Goal: Task Accomplishment & Management: Complete application form

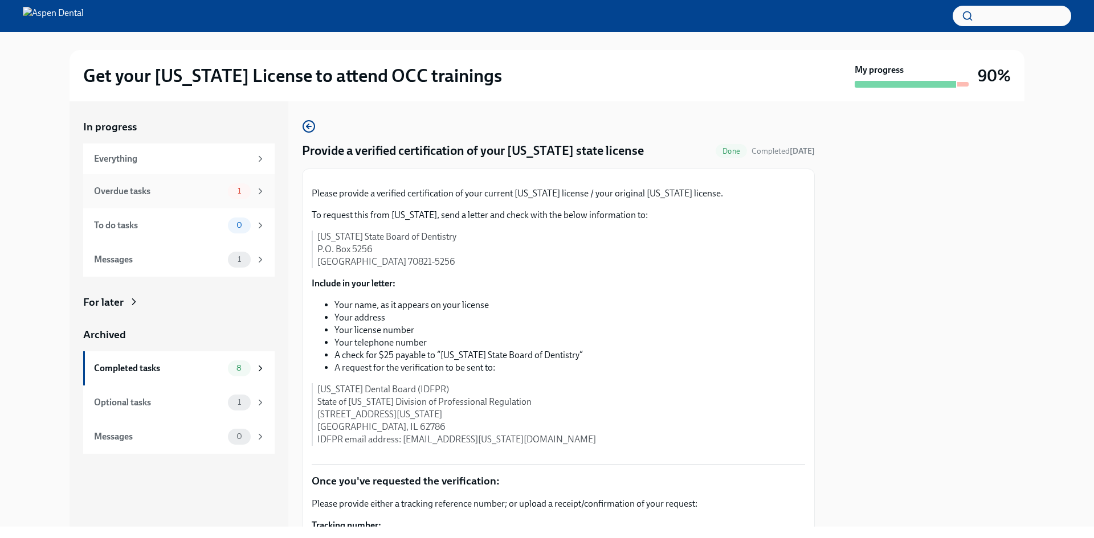
click at [175, 187] on div "Overdue tasks" at bounding box center [158, 191] width 129 height 13
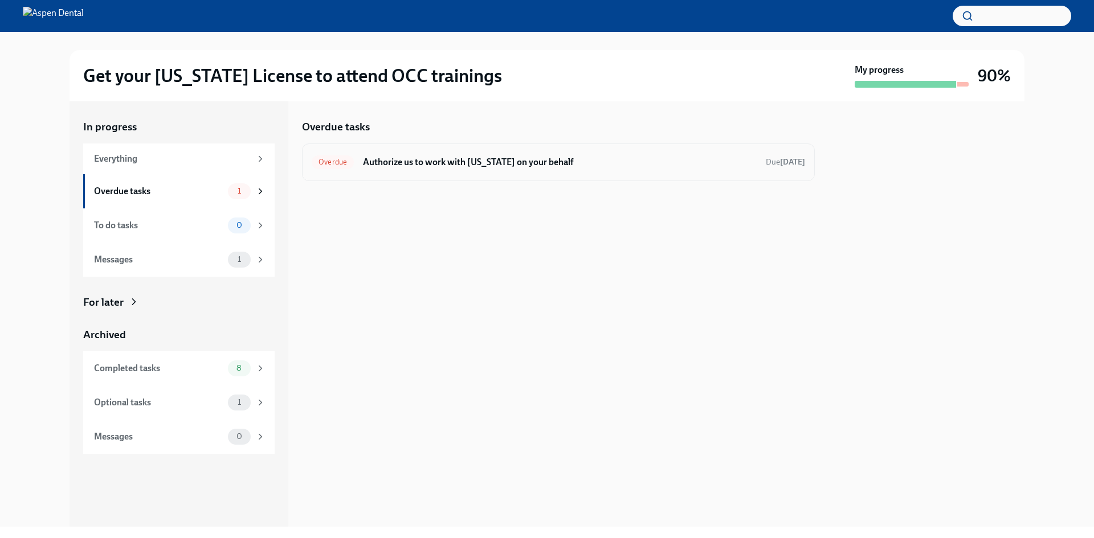
click at [496, 160] on h6 "Authorize us to work with [US_STATE] on your behalf" at bounding box center [560, 162] width 394 height 13
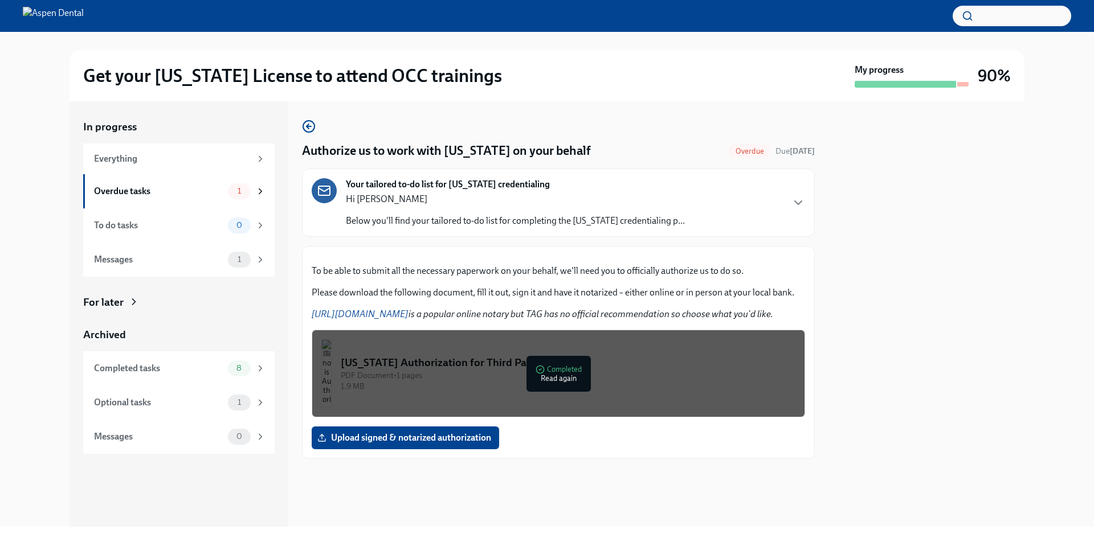
scroll to position [101, 0]
click at [486, 381] on div "PDF Document • 1 pages" at bounding box center [568, 375] width 455 height 11
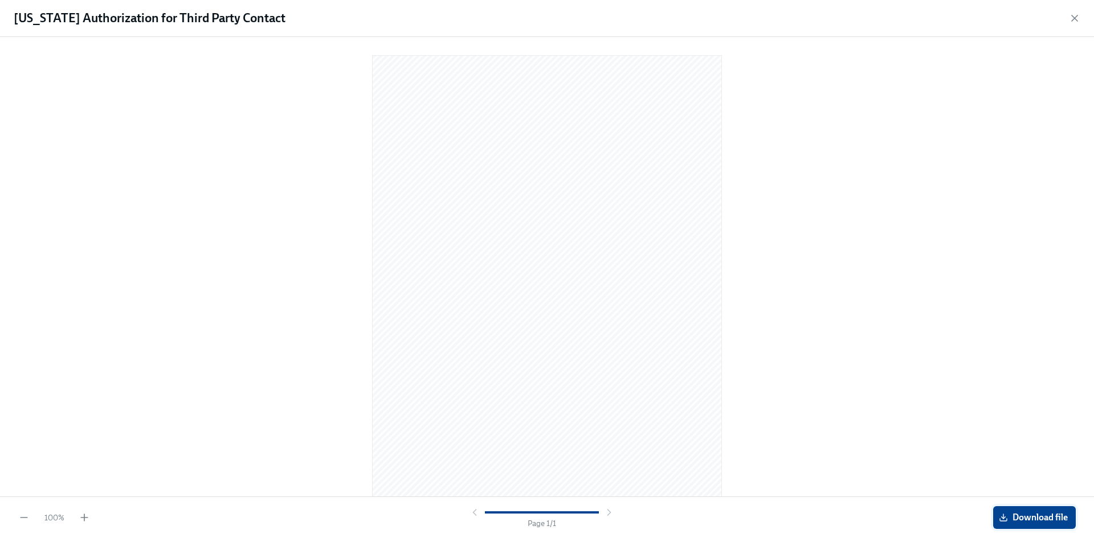
click at [1049, 528] on button "Download file" at bounding box center [1034, 517] width 83 height 23
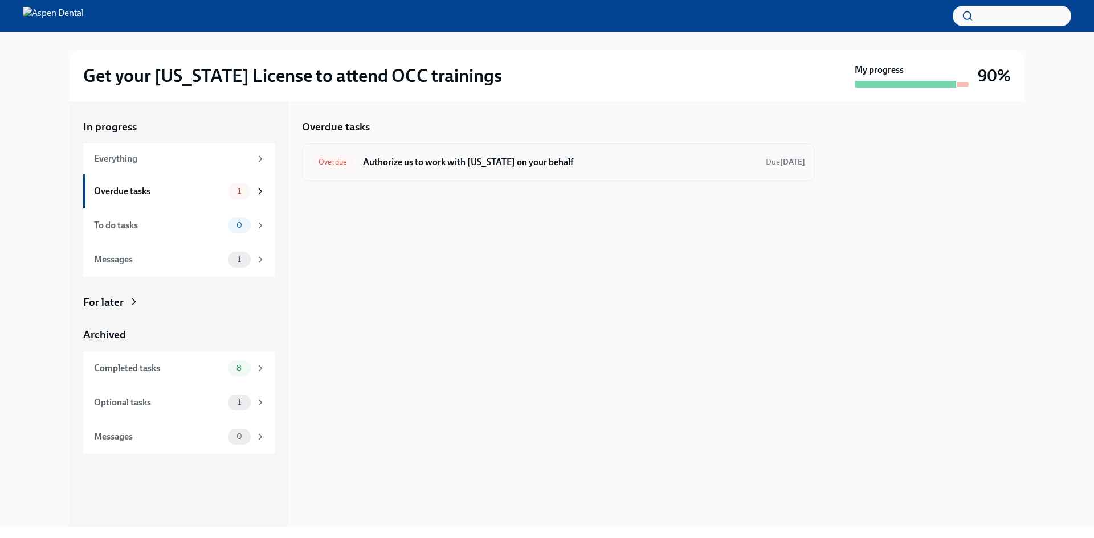
click at [379, 154] on div "Overdue Authorize us to work with Illinois on your behalf Due Sep 8th" at bounding box center [558, 162] width 493 height 18
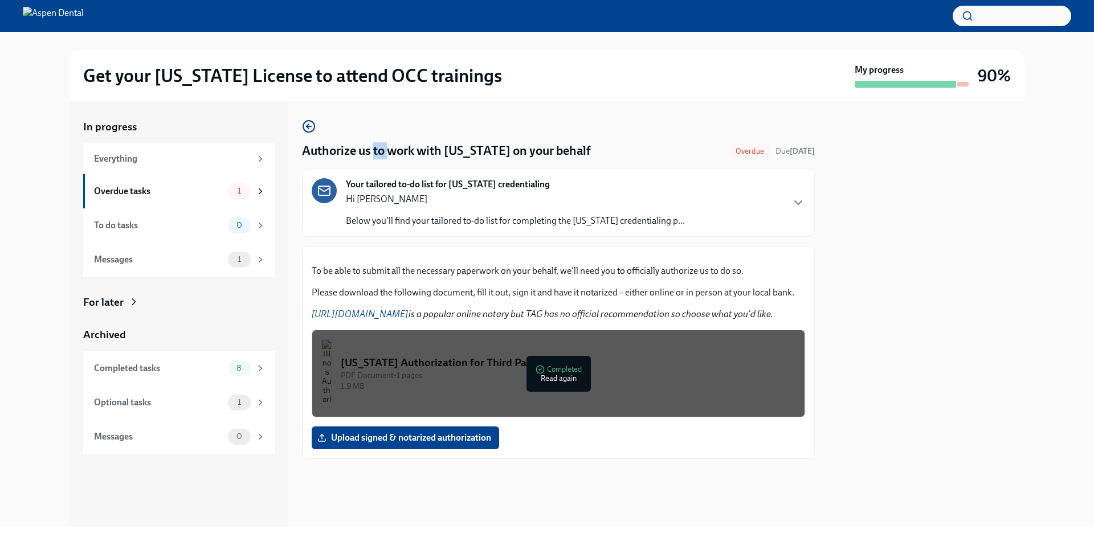
click at [379, 154] on h4 "Authorize us to work with [US_STATE] on your behalf" at bounding box center [446, 150] width 289 height 17
click at [590, 107] on div "Authorize us to work with Illinois on your behalf Overdue Due Sep 8th Your tail…" at bounding box center [558, 314] width 513 height 426
click at [389, 320] on link "https://www.notarize.com/" at bounding box center [360, 314] width 97 height 11
click at [388, 320] on link "https://www.notarize.com/" at bounding box center [360, 314] width 97 height 11
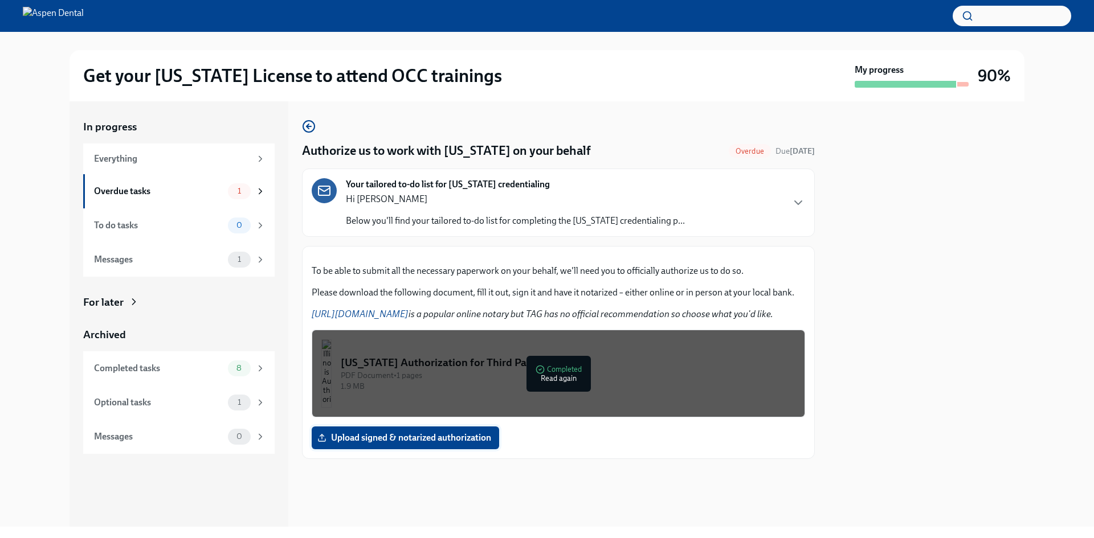
click at [485, 444] on span "Upload signed & notarized authorization" at bounding box center [405, 437] width 171 height 11
click at [0, 0] on input "Upload signed & notarized authorization" at bounding box center [0, 0] width 0 height 0
click at [465, 444] on span "Upload signed & notarized authorization" at bounding box center [405, 437] width 171 height 11
click at [0, 0] on input "Upload signed & notarized authorization" at bounding box center [0, 0] width 0 height 0
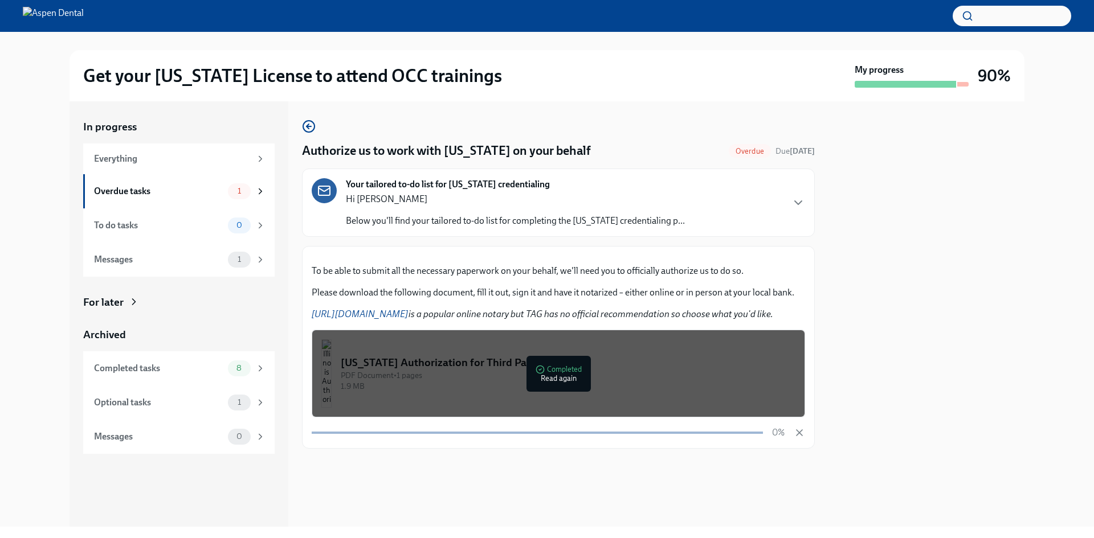
scroll to position [91, 0]
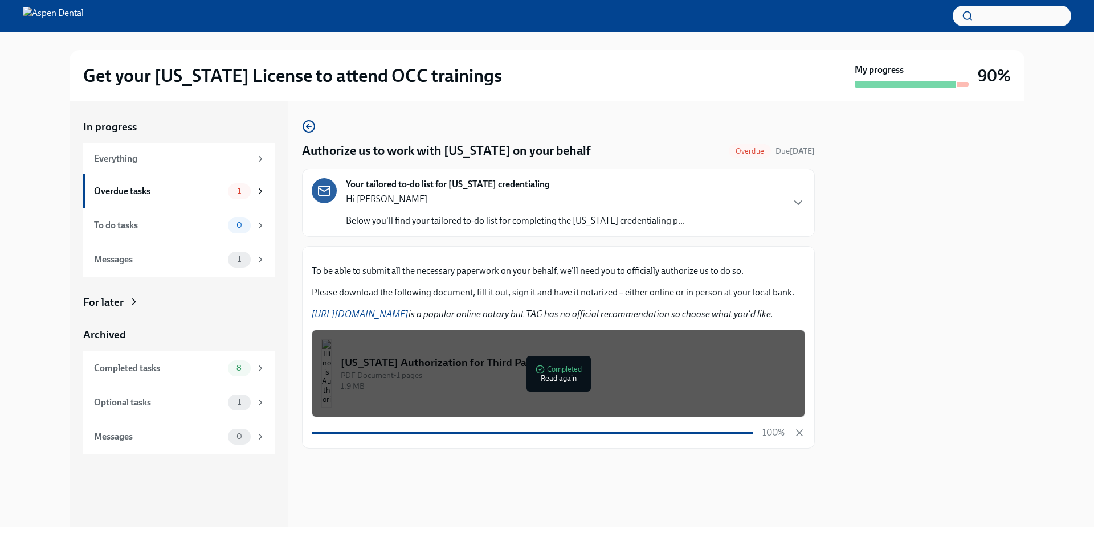
drag, startPoint x: 996, startPoint y: 254, endPoint x: 961, endPoint y: 251, distance: 35.4
click at [993, 254] on div at bounding box center [926, 314] width 196 height 426
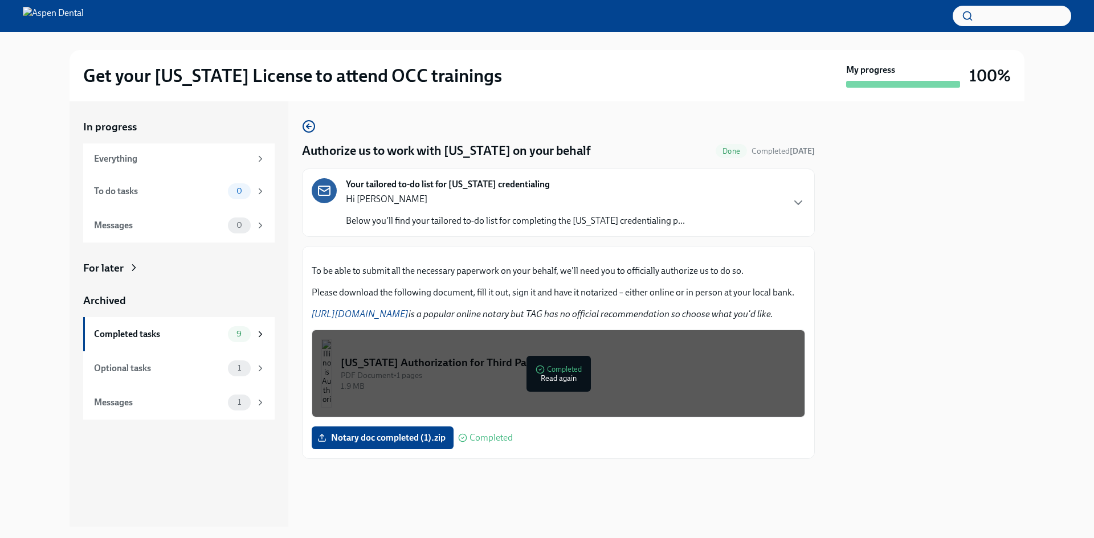
scroll to position [101, 0]
click at [408, 450] on label "Notary doc completed (1).zip" at bounding box center [383, 438] width 142 height 23
click at [0, 0] on input "Notary doc completed (1).zip" at bounding box center [0, 0] width 0 height 0
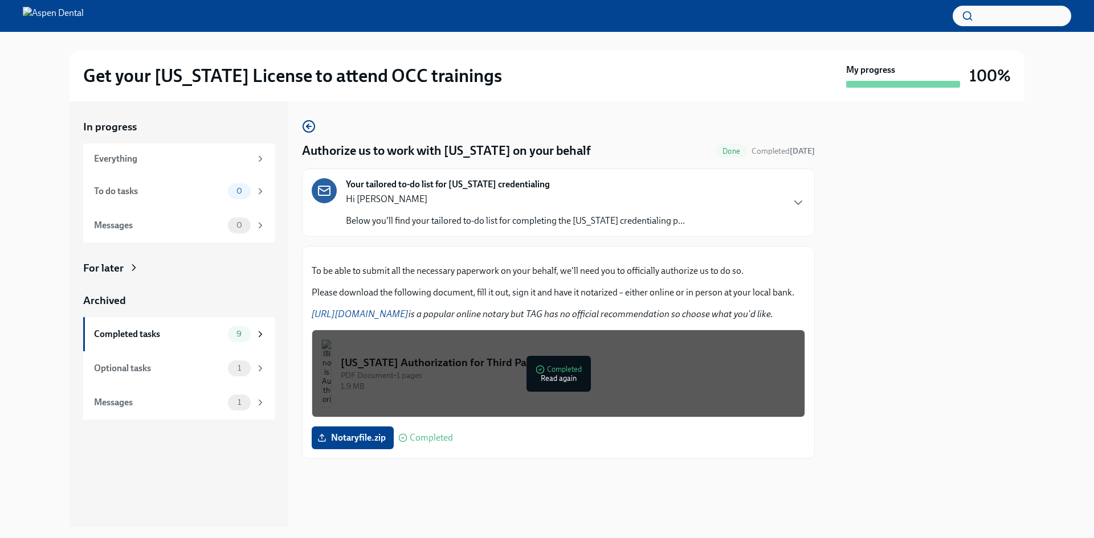
click at [459, 370] on div "Illinois Authorization for Third Party Contact" at bounding box center [568, 363] width 455 height 15
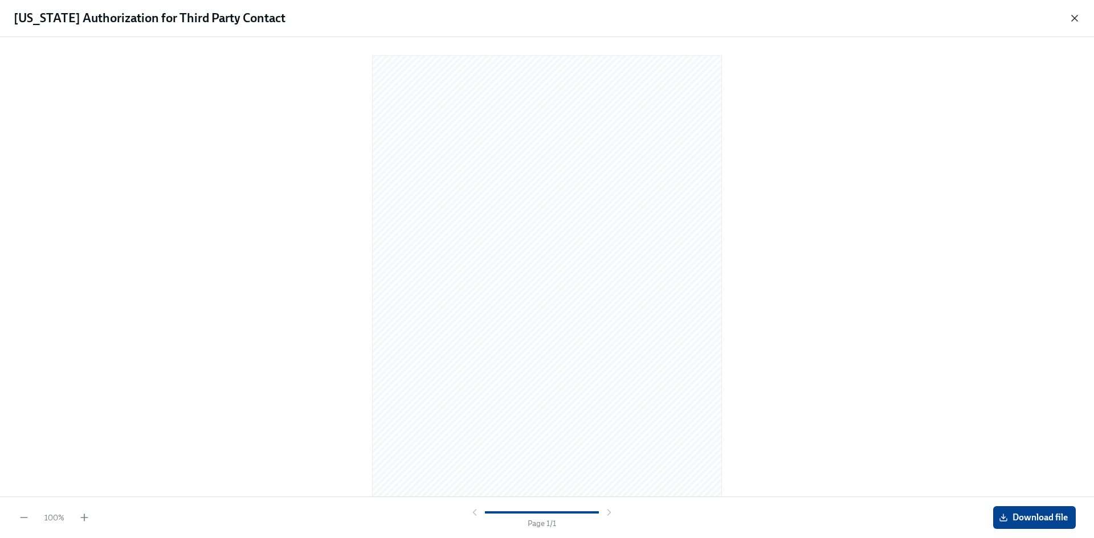
click at [1072, 19] on icon "button" at bounding box center [1074, 18] width 11 height 11
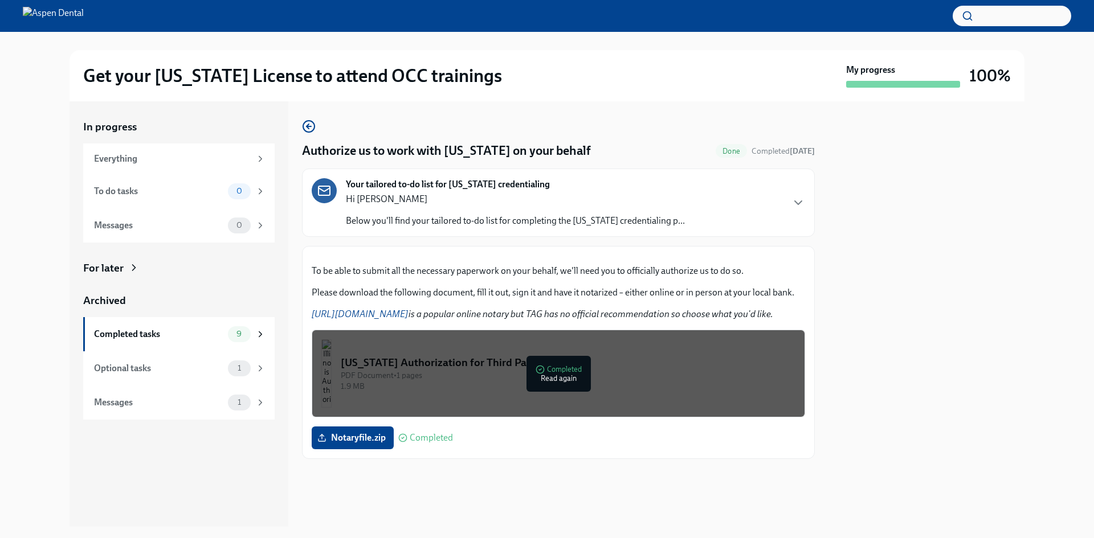
scroll to position [101, 0]
click at [372, 450] on label "Notaryfile.zip" at bounding box center [353, 438] width 82 height 23
click at [0, 0] on input "Notaryfile.zip" at bounding box center [0, 0] width 0 height 0
click at [127, 151] on div "Everything" at bounding box center [178, 159] width 191 height 31
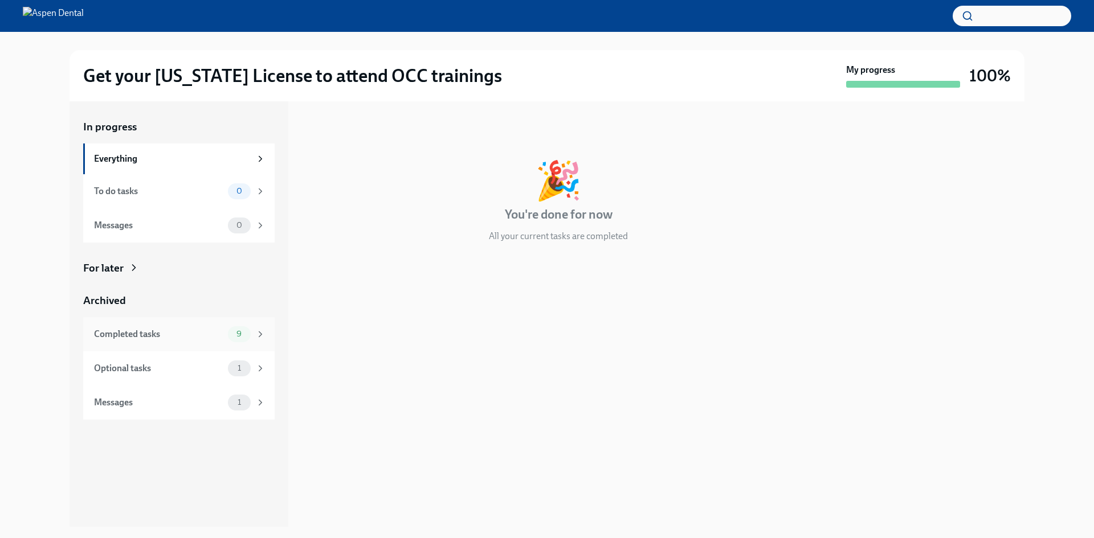
click at [117, 333] on div "Completed tasks" at bounding box center [158, 334] width 129 height 13
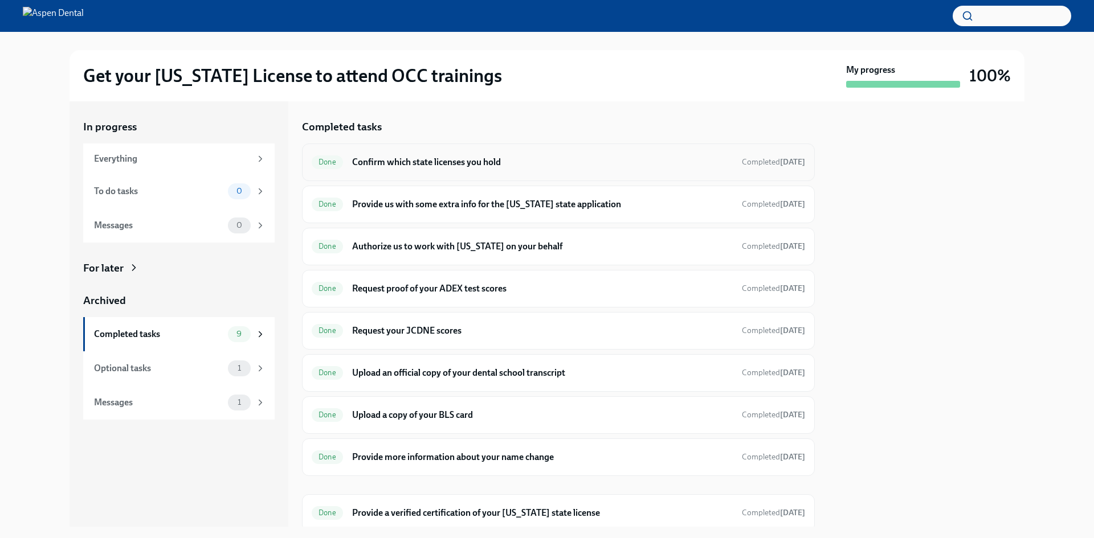
click at [401, 162] on h6 "Confirm which state licenses you hold" at bounding box center [542, 162] width 381 height 13
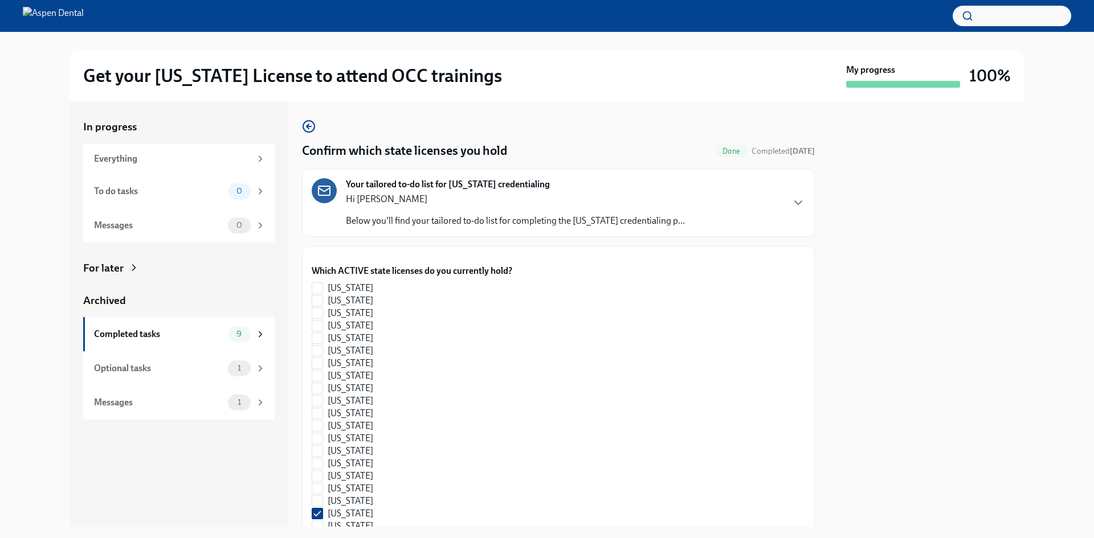
click at [64, 1] on div at bounding box center [547, 16] width 1094 height 32
click at [65, 27] on div at bounding box center [547, 16] width 1094 height 32
click at [66, 19] on img at bounding box center [53, 16] width 61 height 18
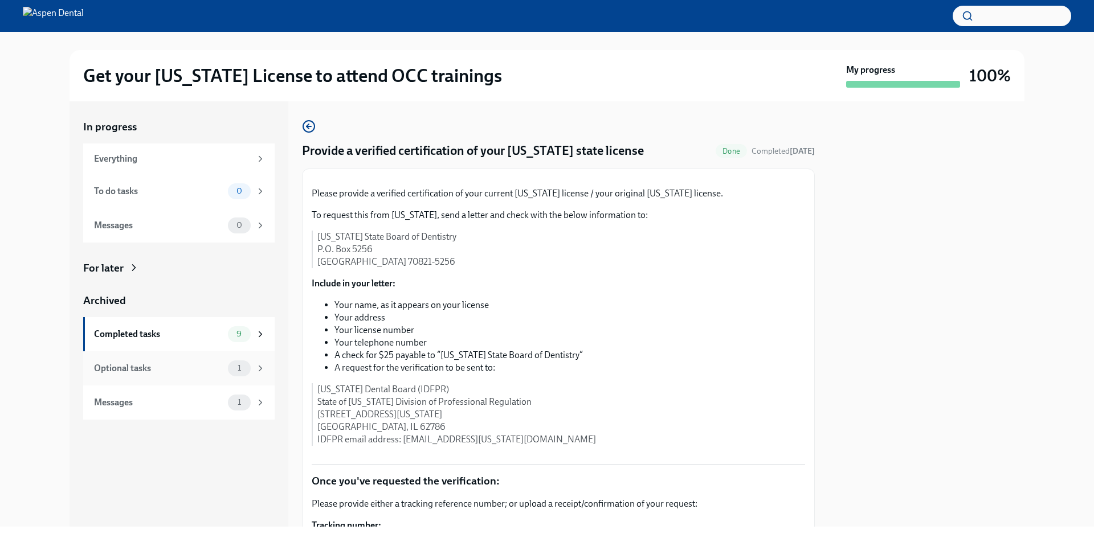
click at [215, 358] on div "Optional tasks 1" at bounding box center [178, 369] width 191 height 34
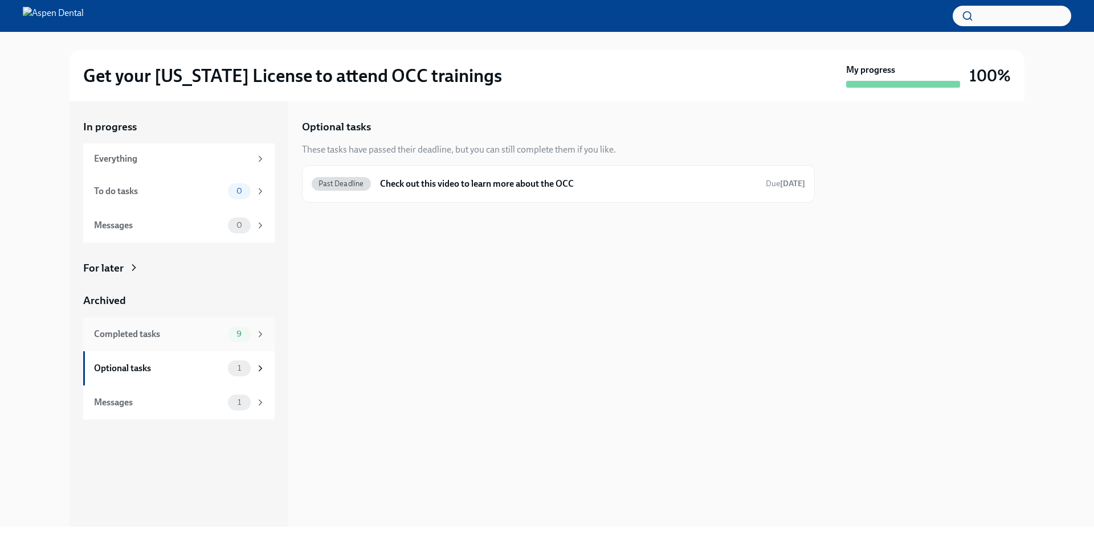
click at [198, 342] on div "Completed tasks 9" at bounding box center [178, 334] width 191 height 34
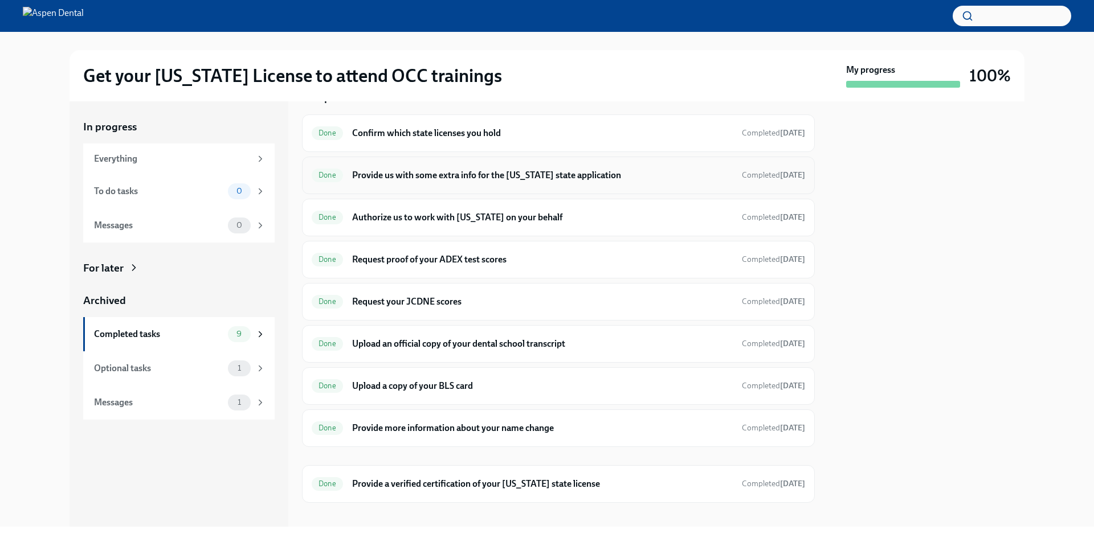
scroll to position [42, 0]
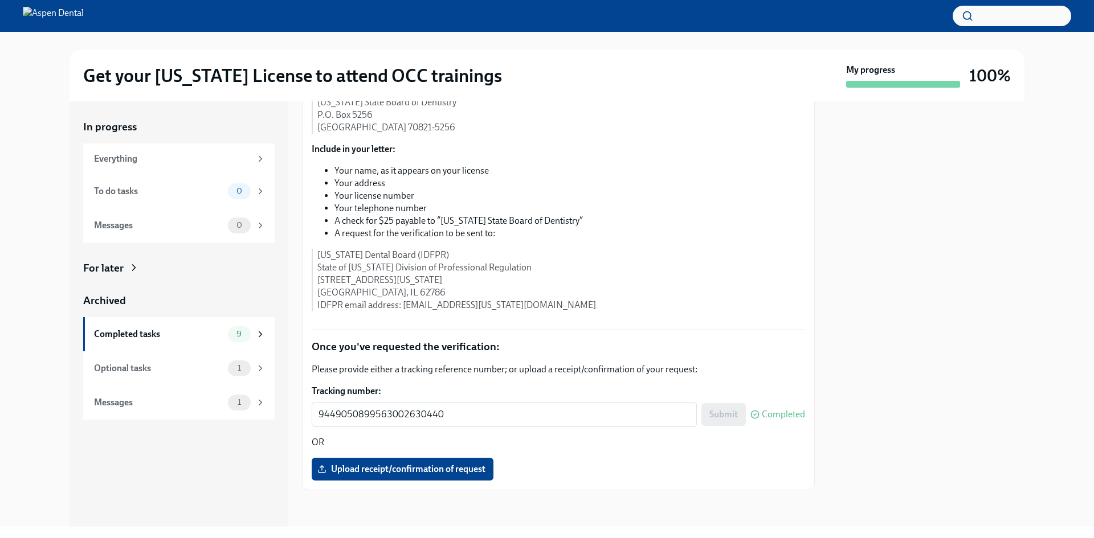
scroll to position [267, 0]
